Goal: Task Accomplishment & Management: Use online tool/utility

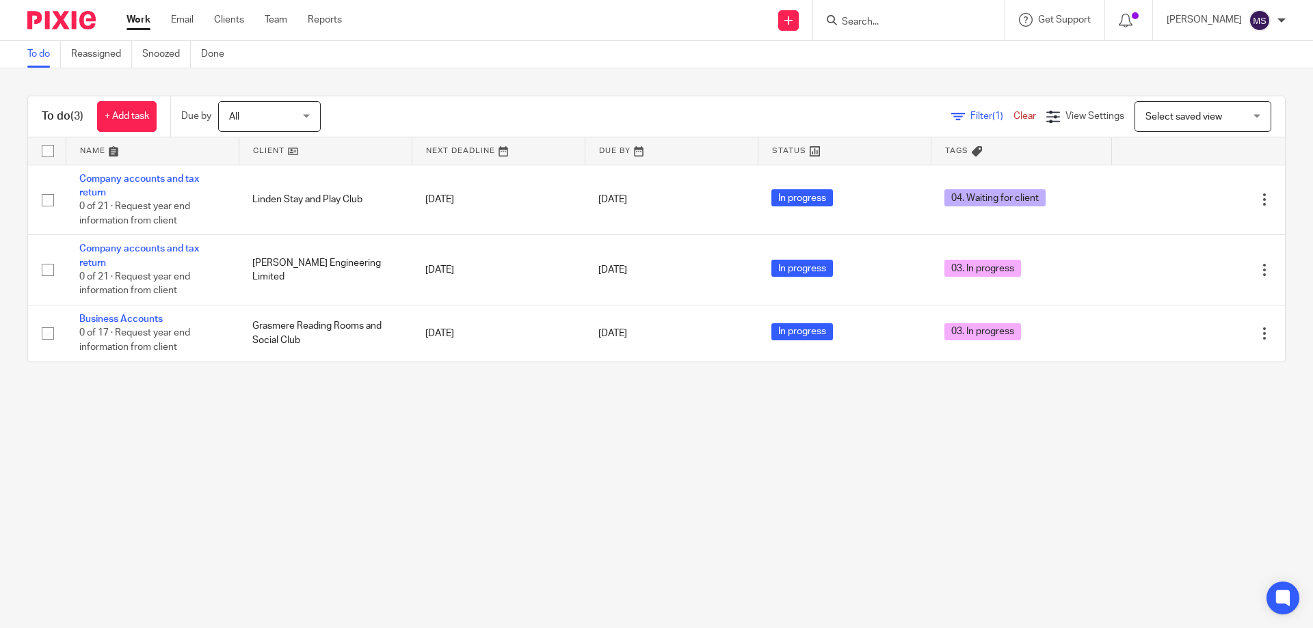
click at [858, 22] on input "Search" at bounding box center [901, 22] width 123 height 12
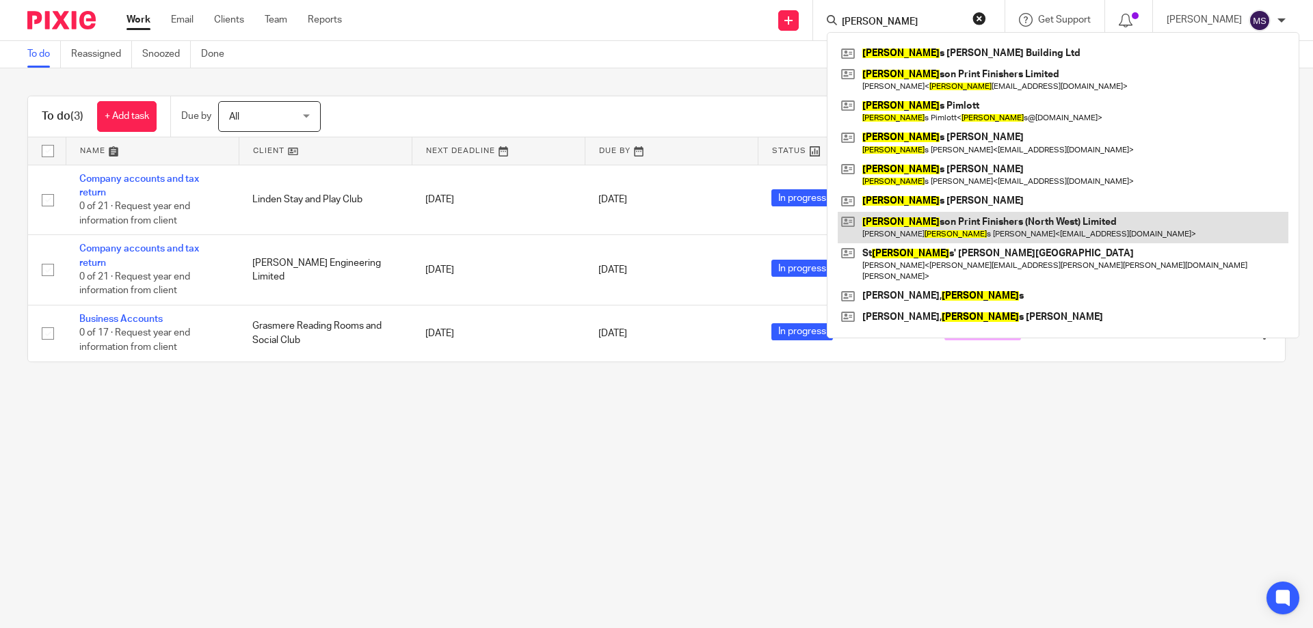
type input "jame"
click at [924, 227] on link at bounding box center [1062, 227] width 451 height 31
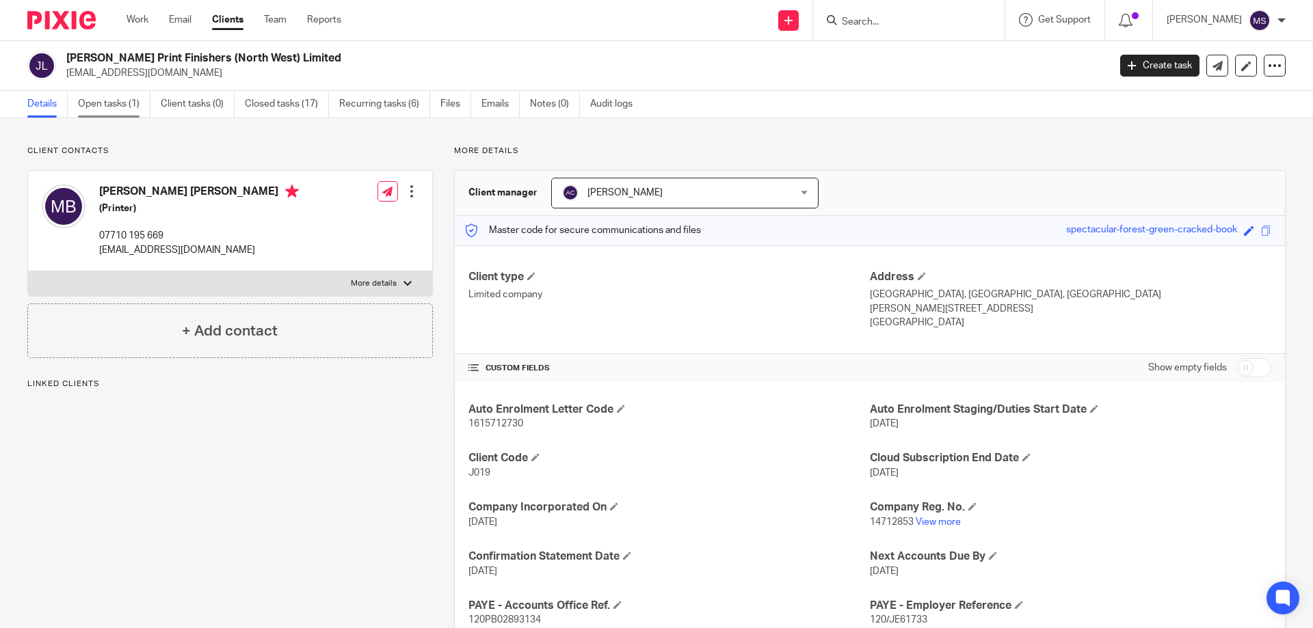
click at [89, 109] on link "Open tasks (1)" at bounding box center [114, 104] width 72 height 27
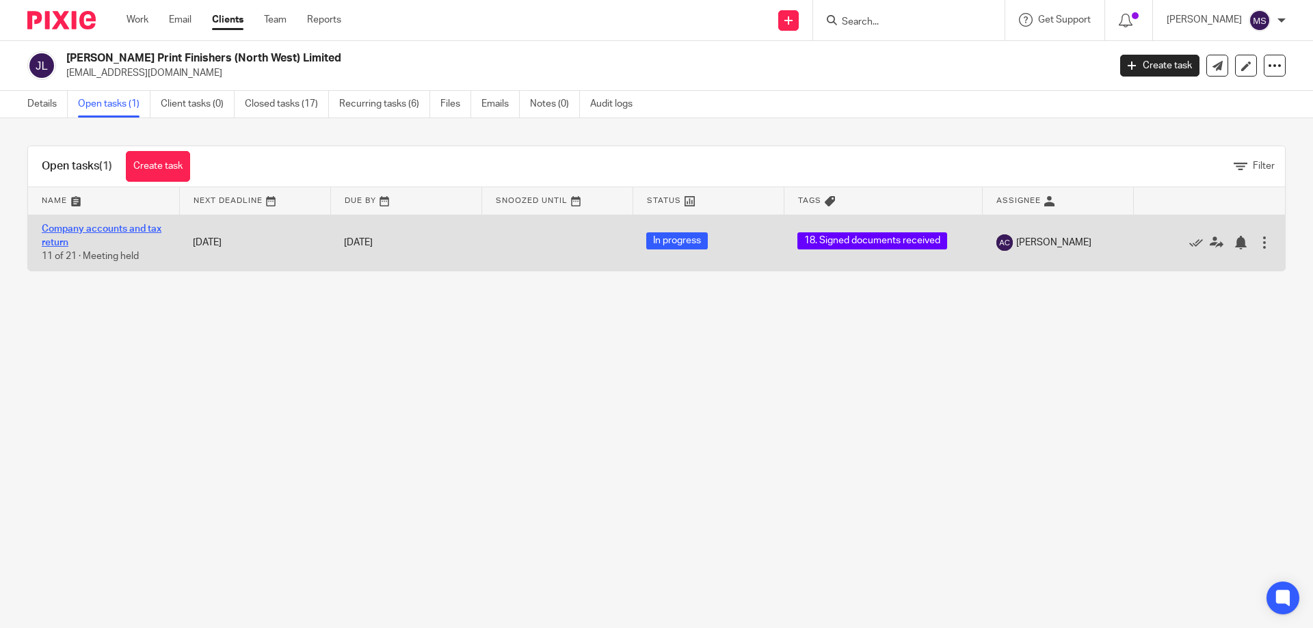
click at [146, 227] on link "Company accounts and tax return" at bounding box center [102, 235] width 120 height 23
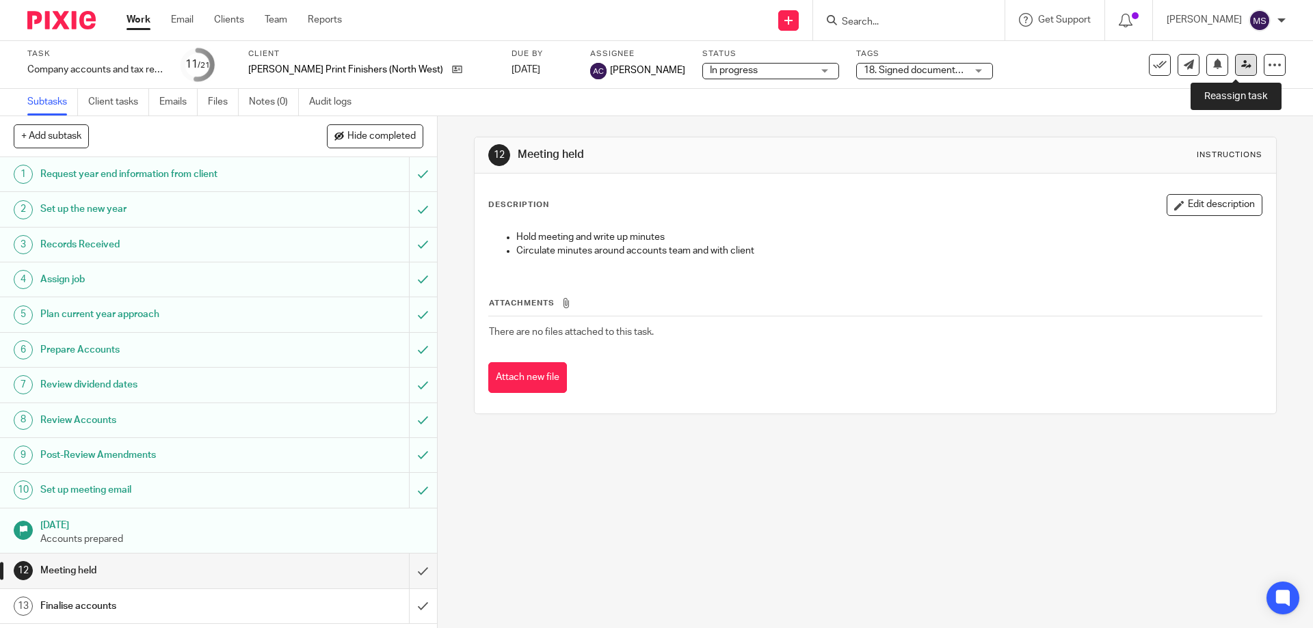
click at [1235, 72] on link at bounding box center [1246, 65] width 22 height 22
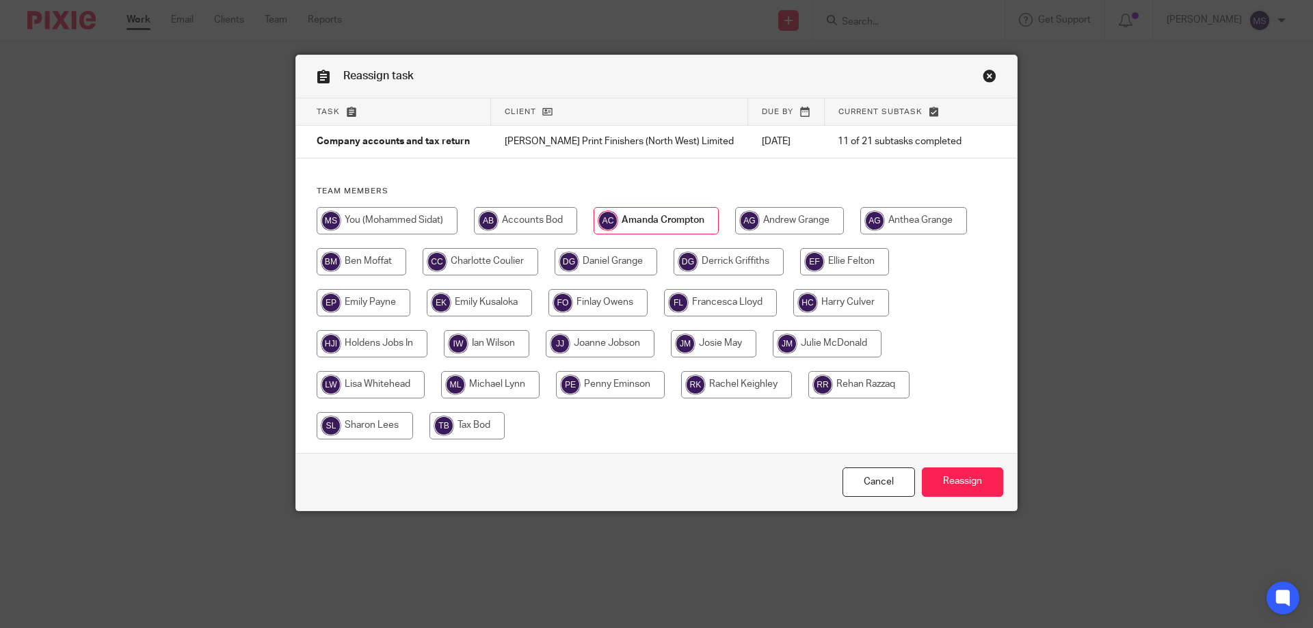
click at [408, 212] on input "radio" at bounding box center [387, 220] width 141 height 27
radio input "true"
click at [973, 483] on input "Reassign" at bounding box center [962, 482] width 81 height 29
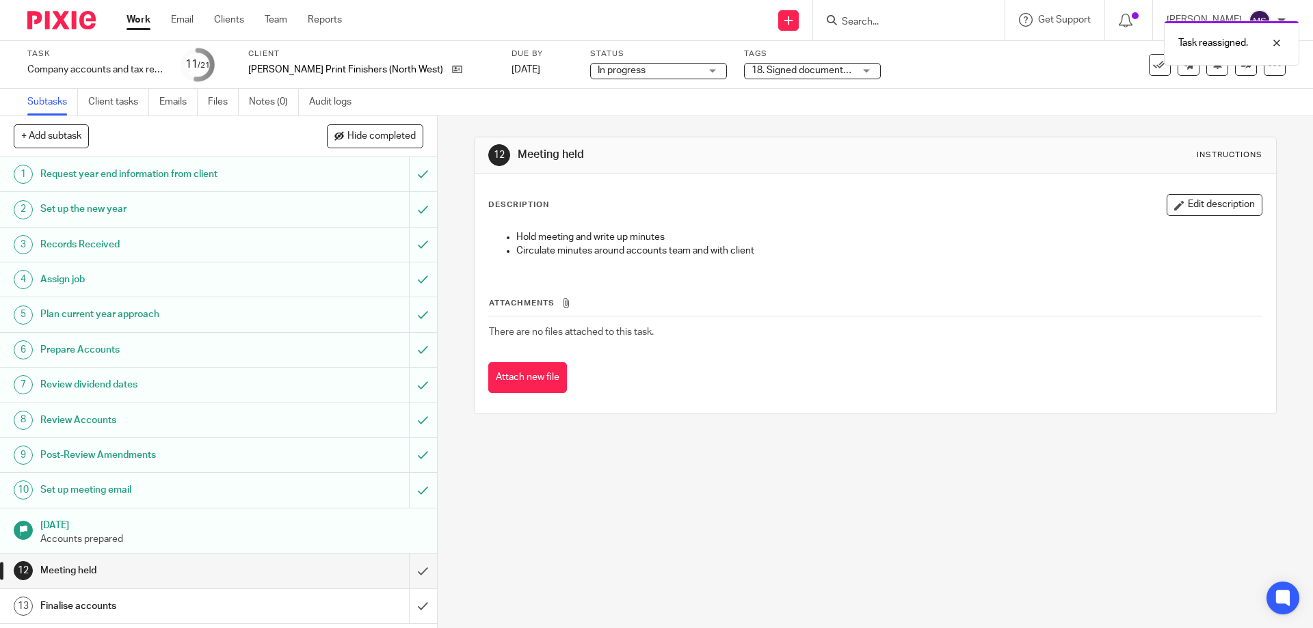
click at [786, 72] on span "18. Signed documents received" at bounding box center [819, 71] width 136 height 10
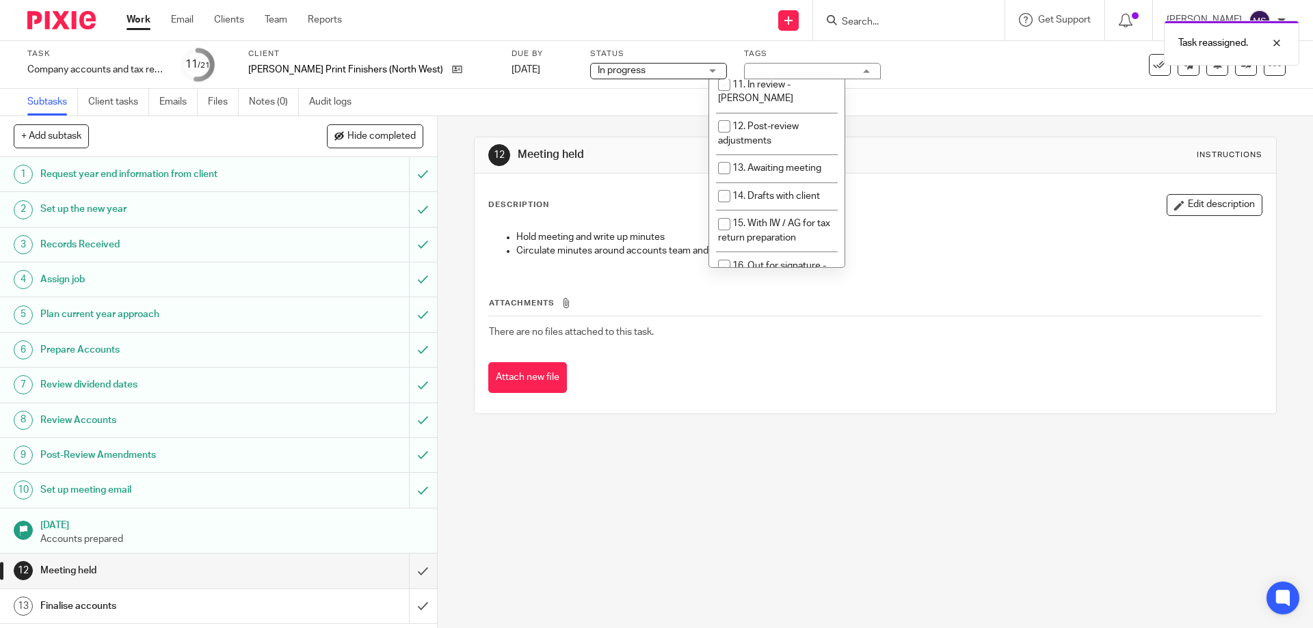
scroll to position [479, 0]
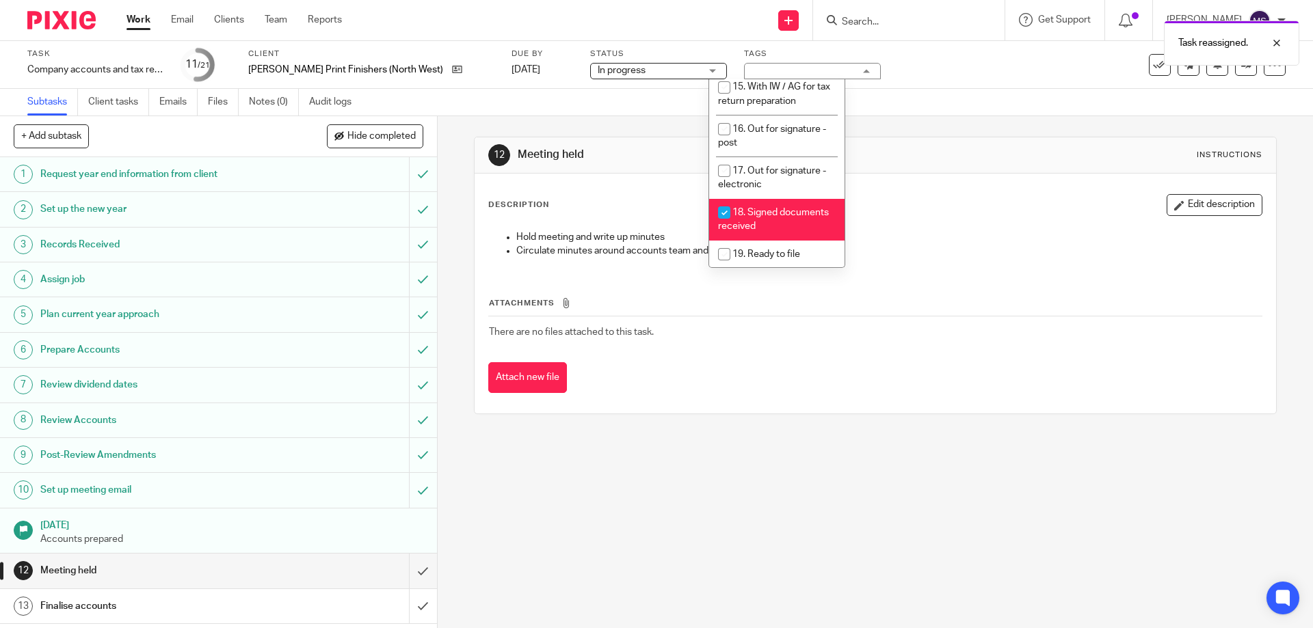
click at [738, 199] on li "18. Signed documents received" at bounding box center [776, 220] width 135 height 42
checkbox input "false"
click at [754, 278] on span "20. Ready to Bill" at bounding box center [765, 283] width 67 height 10
click at [779, 268] on li "20. Ready to Bill" at bounding box center [776, 282] width 135 height 28
checkbox input "false"
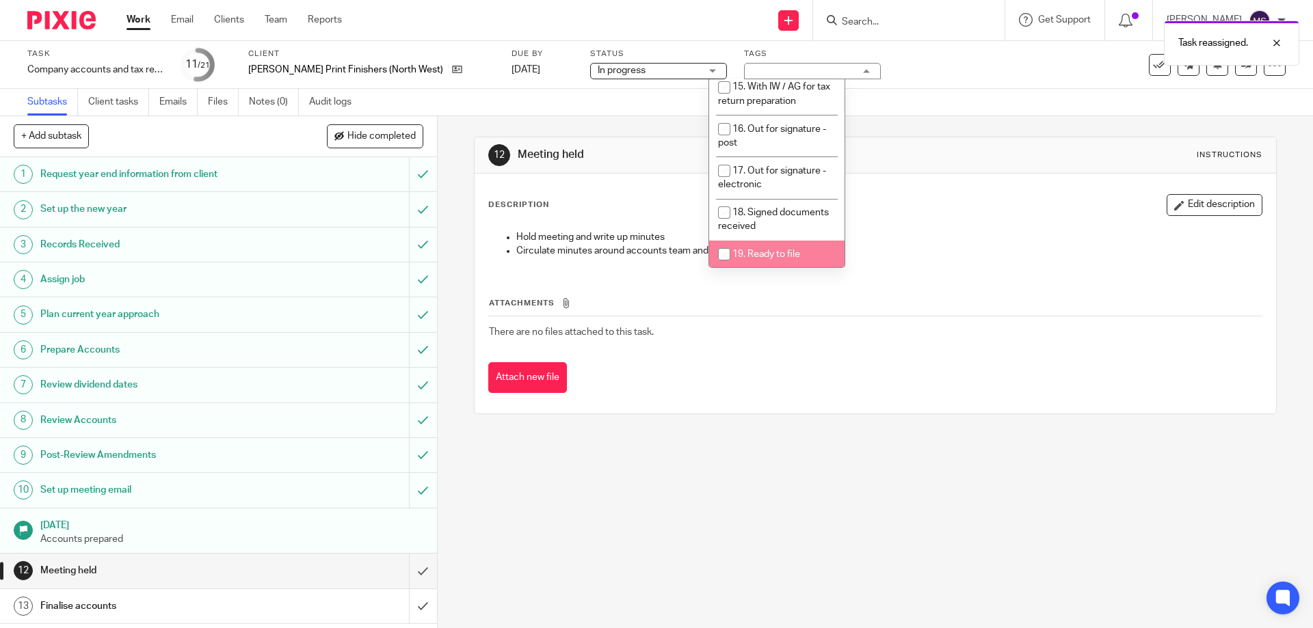
click at [775, 250] on span "19. Ready to file" at bounding box center [766, 255] width 68 height 10
checkbox input "true"
click at [1000, 135] on div "12 Meeting held Instructions Description Edit description Hold meeting and writ…" at bounding box center [875, 275] width 802 height 319
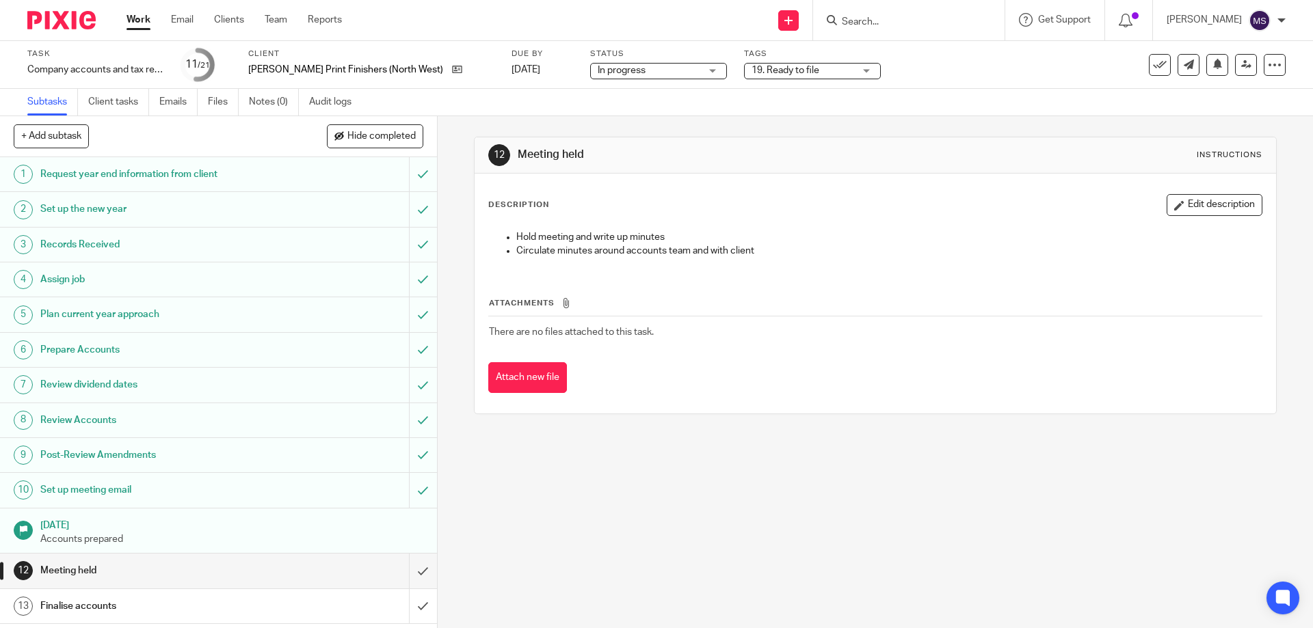
click at [1233, 76] on div "Task Company accounts and tax return Save Company accounts and tax return 11 /2…" at bounding box center [656, 65] width 1258 height 33
click at [1235, 74] on link at bounding box center [1246, 65] width 22 height 22
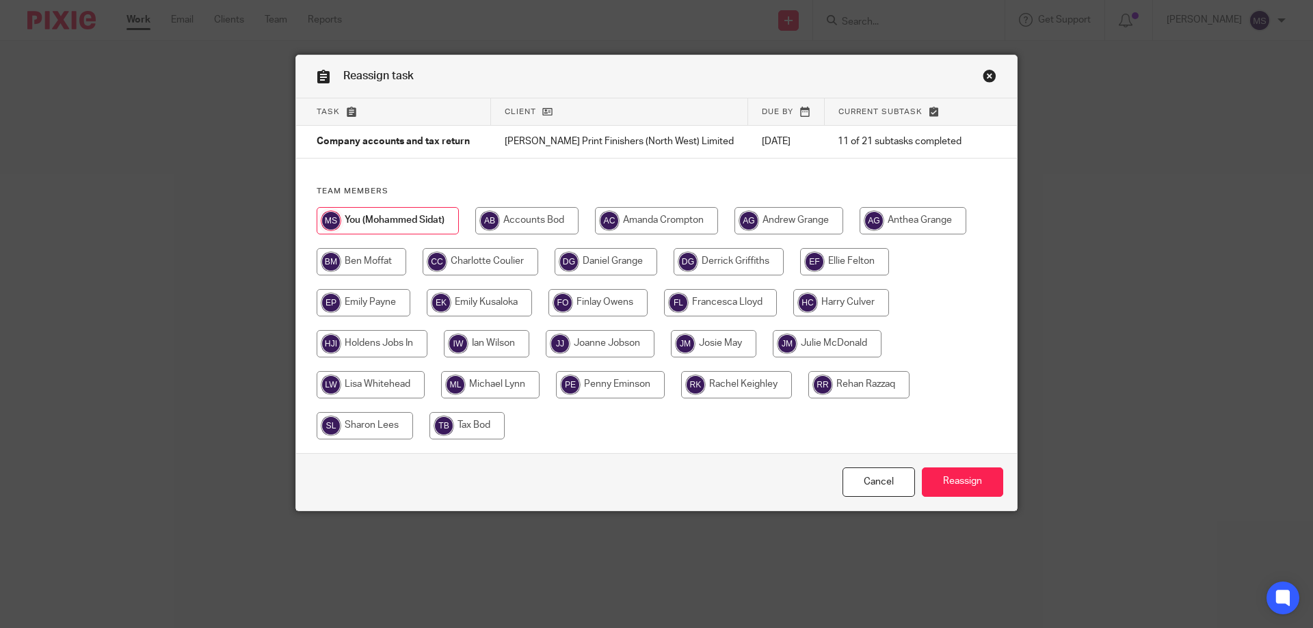
click at [723, 273] on input "radio" at bounding box center [728, 261] width 110 height 27
radio input "true"
click at [931, 472] on input "Reassign" at bounding box center [962, 482] width 81 height 29
